Goal: Task Accomplishment & Management: Manage account settings

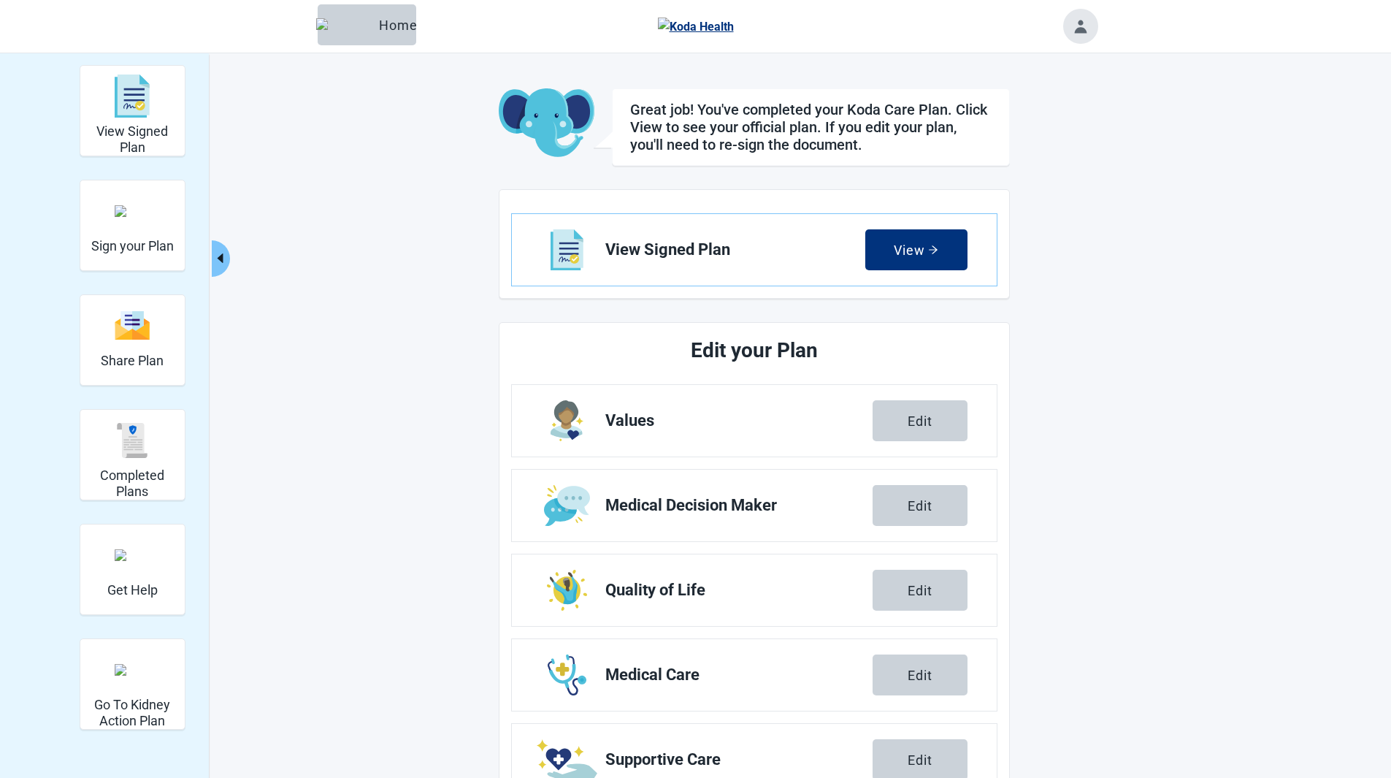
drag, startPoint x: 1084, startPoint y: 6, endPoint x: 1080, endPoint y: 19, distance: 13.6
click at [1080, 19] on header "Menu Home" at bounding box center [696, 26] width 840 height 53
click at [1080, 19] on button "Toggle account menu" at bounding box center [1080, 26] width 35 height 35
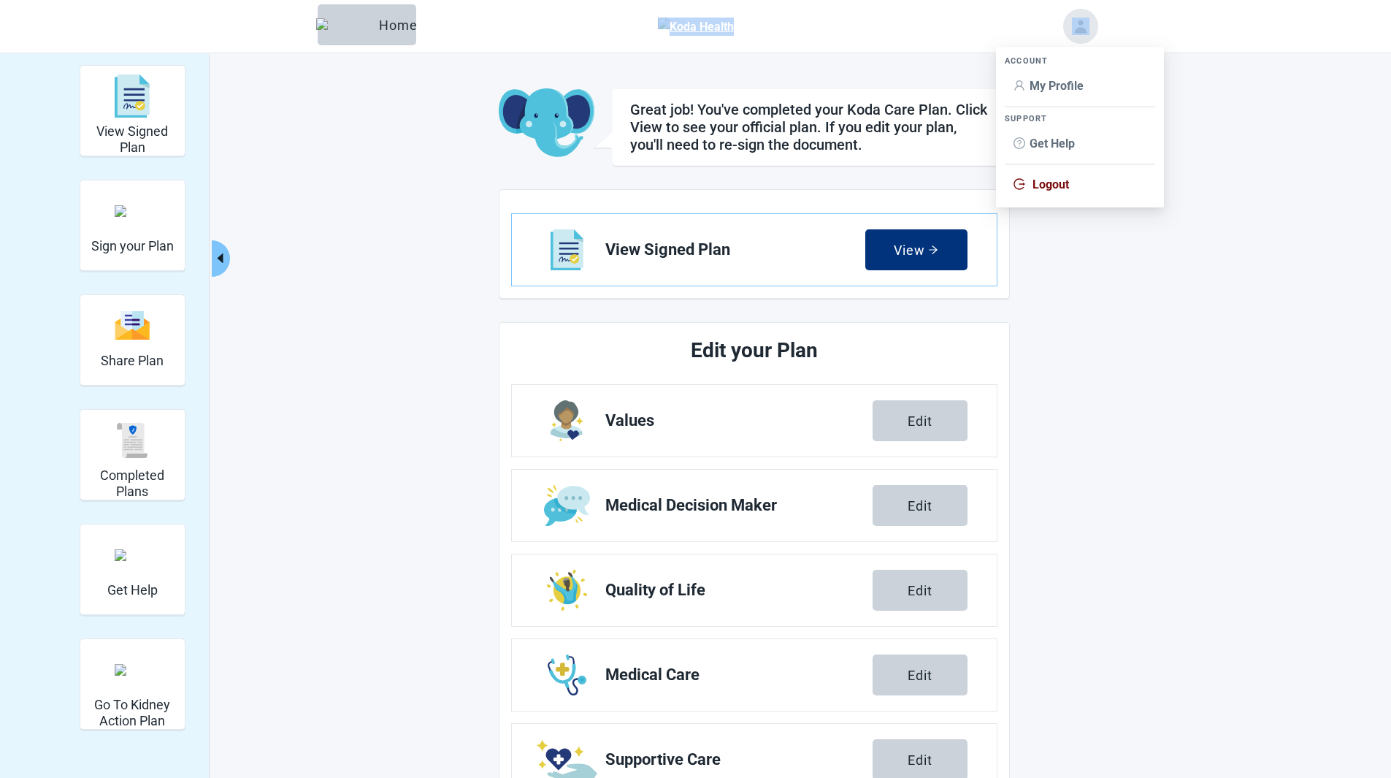
click at [920, 20] on header "Menu Home" at bounding box center [696, 26] width 840 height 53
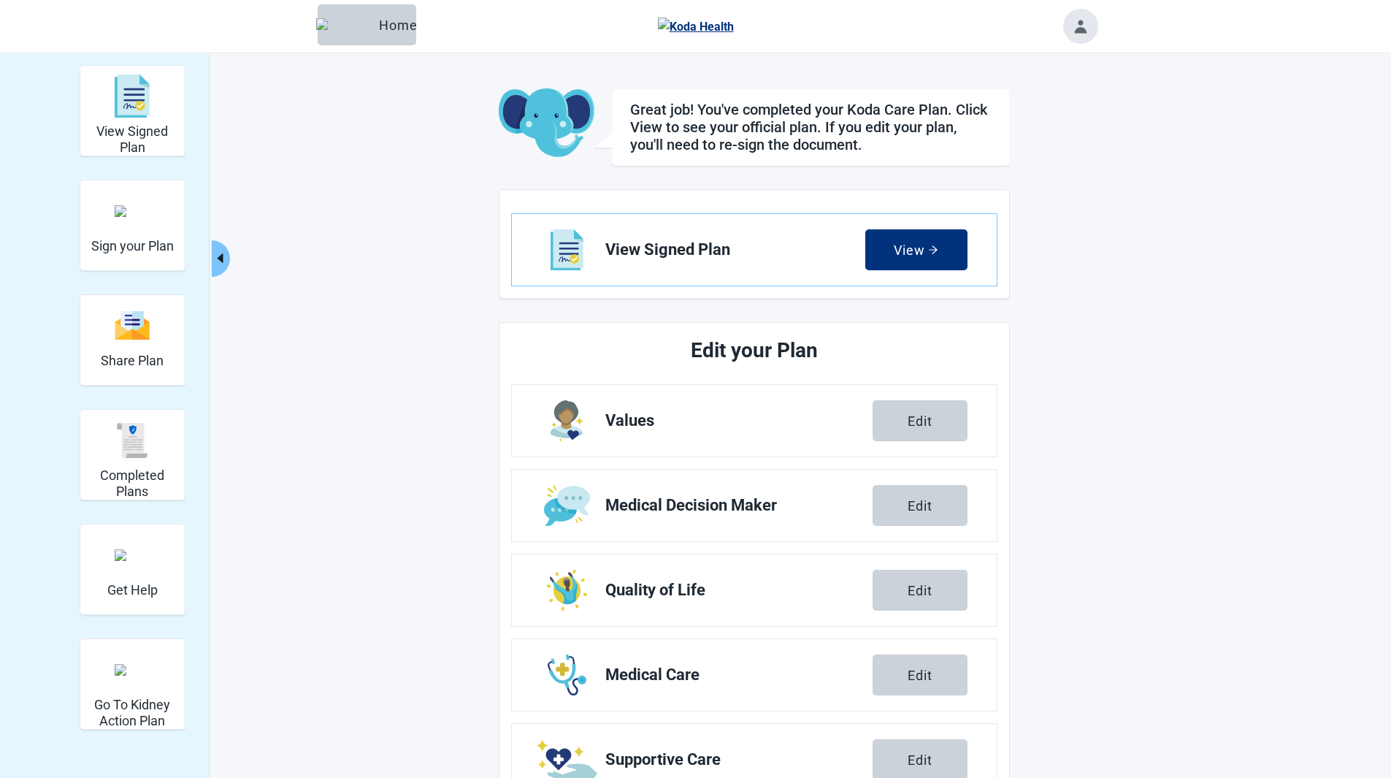
click at [1090, 26] on button "Toggle account menu" at bounding box center [1080, 26] width 35 height 35
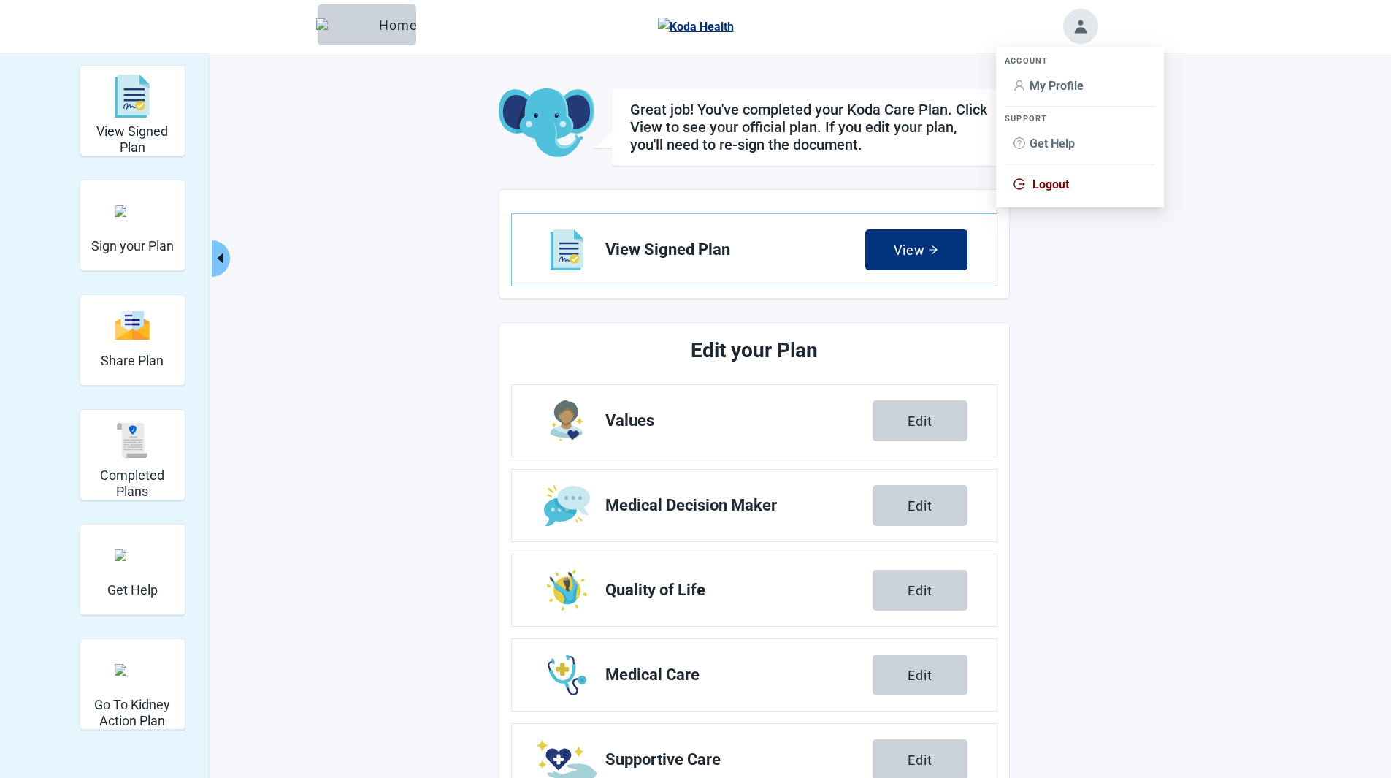
click at [1036, 99] on li "My Profile" at bounding box center [1080, 86] width 150 height 28
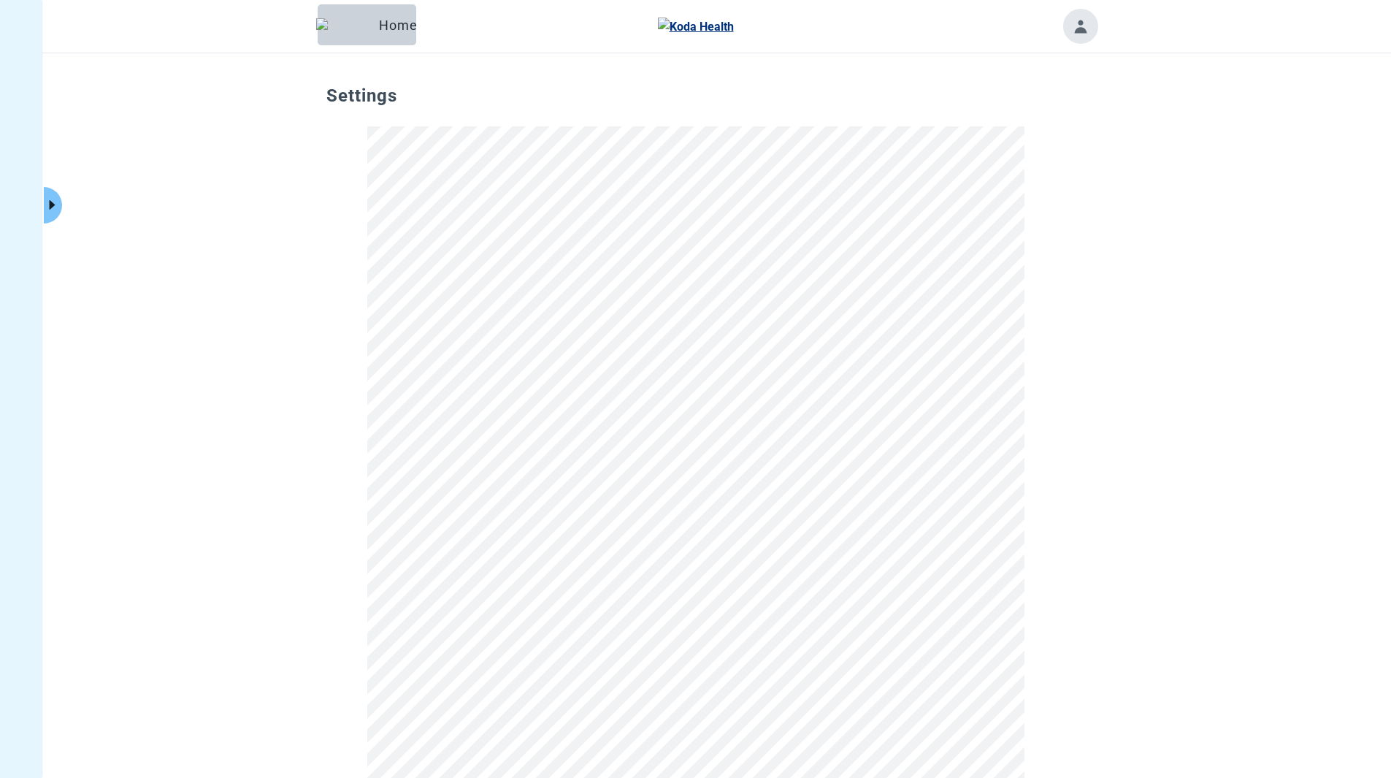
click at [1085, 19] on button "Toggle account menu" at bounding box center [1080, 26] width 35 height 35
click at [1067, 183] on span "Logout" at bounding box center [1051, 184] width 37 height 14
